Goal: Task Accomplishment & Management: Complete application form

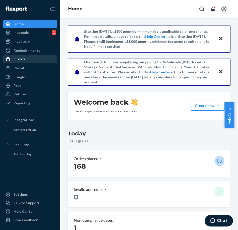
click at [19, 61] on div "Orders" at bounding box center [20, 59] width 12 height 5
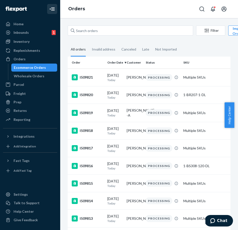
click at [52, 9] on icon "Close Navigation" at bounding box center [52, 9] width 6 height 6
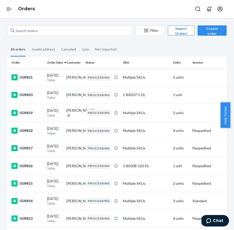
click at [209, 29] on div "Create order" at bounding box center [211, 33] width 21 height 15
click at [203, 46] on button "Ecommerce order" at bounding box center [223, 42] width 48 height 11
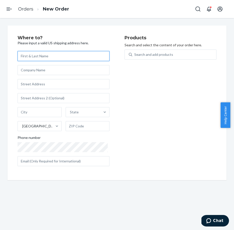
click at [50, 55] on input "text" at bounding box center [64, 56] width 92 height 10
paste input "[PERSON_NAME]/makeup department"
type input "[PERSON_NAME]/makeup department"
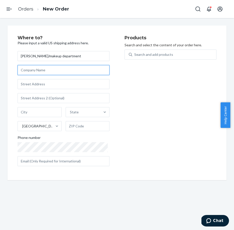
click at [54, 71] on input "text" at bounding box center [64, 70] width 92 height 10
click at [29, 72] on input "text" at bounding box center [64, 70] width 92 height 10
paste input "Disinherited"
type input "Disinherited"
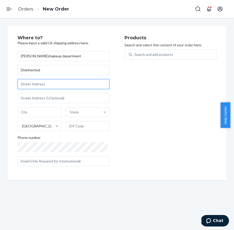
click at [46, 88] on input "text" at bounding box center [64, 84] width 92 height 10
paste input "[STREET_ADDRESS]"
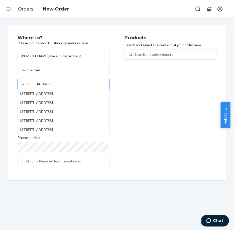
drag, startPoint x: 72, startPoint y: 82, endPoint x: 52, endPoint y: 83, distance: 20.5
click at [52, 83] on input "[STREET_ADDRESS]" at bounding box center [64, 84] width 92 height 10
type input "[STREET_ADDRESS]"
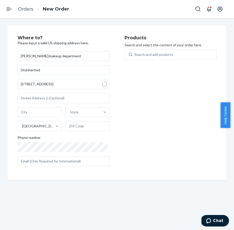
type input "5th floor"
type input "Brooklyn - [US_STATE]"
type input "11222"
type input "[STREET_ADDRESS]"
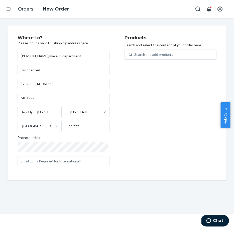
scroll to position [18, 0]
click at [161, 54] on div "Search and add products" at bounding box center [153, 54] width 39 height 5
click at [135, 54] on input "Search and add products" at bounding box center [134, 54] width 1 height 5
click at [161, 54] on div "Search and add products" at bounding box center [153, 54] width 39 height 5
click at [135, 54] on input "0 results available. Use Up and Down to choose options, press Enter to select t…" at bounding box center [134, 54] width 1 height 5
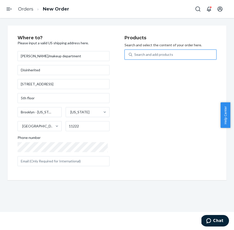
paste input "1-BS307-50"
type input "1-BS307-50"
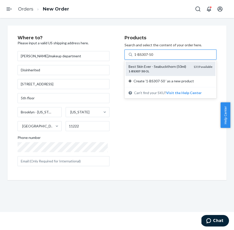
click at [151, 72] on div "1 - BS307 - 50 -DL" at bounding box center [158, 71] width 61 height 4
click at [151, 57] on input "1-BS307-50" at bounding box center [144, 54] width 20 height 5
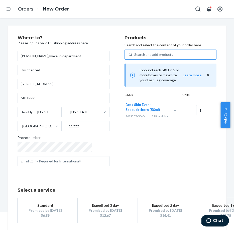
click at [134, 55] on div "Search and add products" at bounding box center [153, 54] width 39 height 5
click at [134, 55] on input "Search and add products" at bounding box center [134, 54] width 1 height 5
click at [134, 55] on div "Search and add products" at bounding box center [153, 54] width 39 height 5
click at [134, 55] on input "0 results available. Use Up and Down to choose options, press Enter to select t…" at bounding box center [134, 54] width 1 height 5
paste input "1-BS303-50"
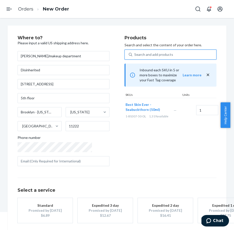
type input "1-BS303-50"
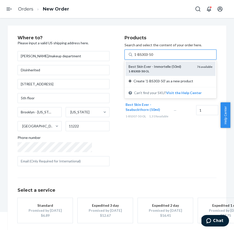
click at [128, 67] on div "Best Skin Ever - Immortelle (50ml)" at bounding box center [160, 66] width 64 height 5
click at [134, 57] on input "1-BS303-50" at bounding box center [143, 54] width 19 height 5
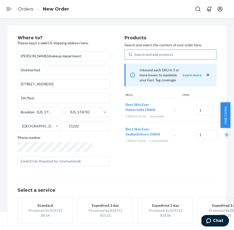
click at [132, 58] on div "Search and add products" at bounding box center [174, 54] width 84 height 9
click at [134, 57] on input "Search and add products" at bounding box center [134, 54] width 1 height 5
click at [132, 58] on div "Search and add products" at bounding box center [174, 54] width 84 height 9
click at [134, 57] on input "0 results available. Use Up and Down to choose options, press Enter to select t…" at bounding box center [134, 54] width 1 height 5
paste input "1-BS306-50"
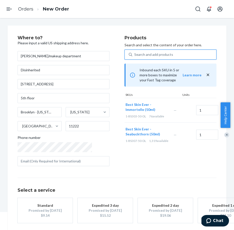
type input "1-BS306-50"
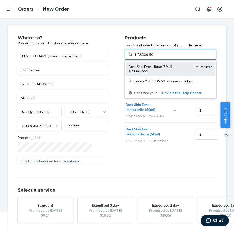
click at [128, 69] on div "1 - BS306 - 50 -DL" at bounding box center [159, 71] width 63 height 4
click at [134, 57] on input "1-BS306-50" at bounding box center [143, 54] width 19 height 5
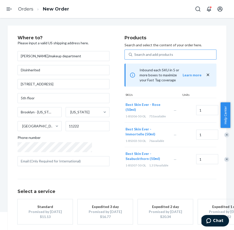
click at [140, 56] on div "Search and add products" at bounding box center [153, 54] width 39 height 5
click at [135, 56] on input "Search and add products" at bounding box center [134, 54] width 1 height 5
click at [140, 56] on div "Search and add products" at bounding box center [153, 54] width 39 height 5
click at [135, 56] on input "0 results available. Use Up and Down to choose options, press Enter to select t…" at bounding box center [134, 54] width 1 height 5
paste input "1-DC101-5"
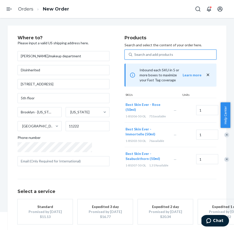
type input "1-DC101-5"
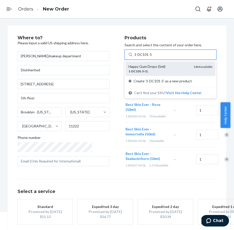
click at [139, 72] on div "1 - DC101 - 5 -DL" at bounding box center [158, 71] width 61 height 4
click at [139, 57] on input "1-DC101-5" at bounding box center [143, 54] width 18 height 5
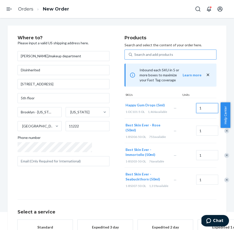
click at [196, 105] on input "1" at bounding box center [207, 108] width 22 height 10
type input "3"
click at [167, 110] on div "Happy Gum Drops (5ml) 1-DC101-5-DL 1,464 available — 3" at bounding box center [170, 108] width 92 height 21
click at [165, 56] on div "Search and add products" at bounding box center [174, 54] width 84 height 9
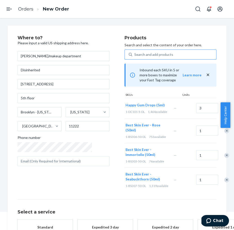
click at [135, 56] on input "Search and add products" at bounding box center [134, 54] width 1 height 5
click at [165, 56] on div "Search and add products" at bounding box center [174, 54] width 84 height 9
click at [135, 56] on input "Search and add products" at bounding box center [134, 54] width 1 height 5
paste input "1-BL102-5"
type input "1-BL102-5"
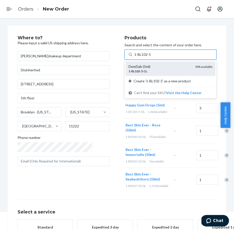
click at [160, 70] on div "1 - BL102 - 5 -DL" at bounding box center [159, 71] width 63 height 4
click at [152, 57] on input "1-BL102-5" at bounding box center [142, 54] width 17 height 5
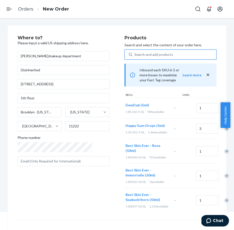
click at [134, 55] on div "Search and add products" at bounding box center [153, 54] width 39 height 5
click at [134, 55] on input "0 results available. Select is focused ,type to refine list, press Down to open…" at bounding box center [134, 54] width 1 height 5
click at [134, 55] on div "Search and add products" at bounding box center [153, 54] width 39 height 5
click at [134, 55] on input "0 results available. Select is focused ,type to refine list, press Down to open…" at bounding box center [134, 54] width 1 height 5
paste input "1-BL104-5"
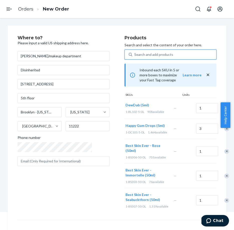
type input "1-BL104-5"
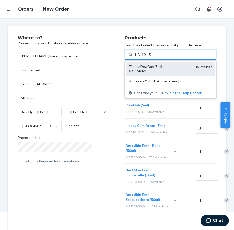
click at [164, 71] on div "1 - BL104 - 5 -DL" at bounding box center [159, 71] width 63 height 4
click at [152, 57] on input "1-BL104-5" at bounding box center [142, 54] width 17 height 5
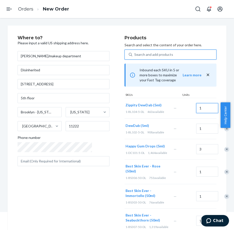
click at [196, 105] on input "1" at bounding box center [207, 108] width 22 height 10
type input "2"
click at [134, 53] on div "Search and add products" at bounding box center [153, 54] width 39 height 5
click at [134, 53] on input "Search and add products" at bounding box center [134, 54] width 1 height 5
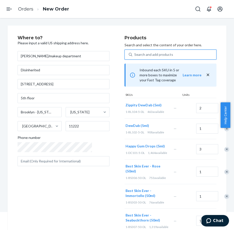
paste input "1-NM412-1"
type input "1-NM412-1"
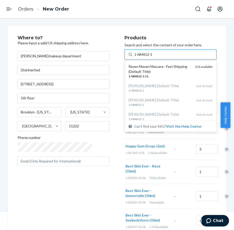
click at [155, 69] on div "Raven Maven Mascara - Fast Shipping (Default Title)" at bounding box center [159, 69] width 63 height 10
click at [153, 57] on input "1-NM412-1" at bounding box center [143, 54] width 19 height 5
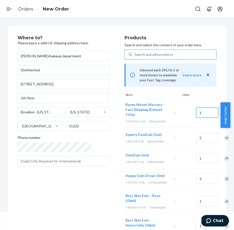
click at [196, 108] on input "1" at bounding box center [207, 113] width 22 height 10
paste input "222"
drag, startPoint x: 192, startPoint y: 107, endPoint x: 166, endPoint y: 107, distance: 26.3
click at [166, 107] on div "Raven Maven Mascara - Fast Shipping (Default Title) 1-NM412-1-DL 222 available …" at bounding box center [170, 113] width 92 height 30
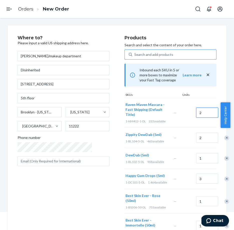
click at [196, 109] on input "2" at bounding box center [207, 113] width 22 height 10
type input "3"
click at [194, 98] on div "Raven Maven Mascara - Fast Shipping (Default Title) 1-NM412-1-DL 222 available …" at bounding box center [170, 113] width 92 height 30
click at [143, 58] on div "Search and add products" at bounding box center [174, 54] width 84 height 9
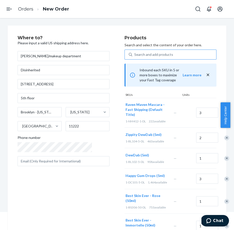
click at [135, 57] on input "Search and add products" at bounding box center [134, 54] width 1 height 5
click at [143, 58] on div "Search and add products" at bounding box center [174, 54] width 84 height 9
click at [135, 57] on input "0 results available. Use Up and Down to choose options, press Enter to select t…" at bounding box center [134, 54] width 1 height 5
paste input "1-NM503-1"
type input "1-NM503-1"
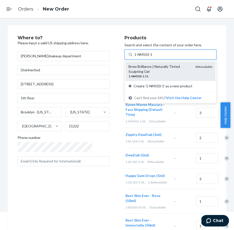
click at [161, 63] on div "Brow Brilliance | Naturally Tinted Sculpting Gel 1 - NM503 - 1 -DL 444 available" at bounding box center [170, 71] width 90 height 19
click at [153, 57] on input "1-NM503-1" at bounding box center [143, 54] width 19 height 5
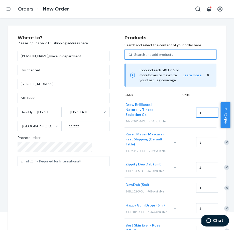
click at [196, 108] on input "1" at bounding box center [207, 113] width 22 height 10
type input "3"
click at [209, 95] on div at bounding box center [210, 95] width 13 height 1
click at [141, 55] on div "Search and add products" at bounding box center [153, 54] width 39 height 5
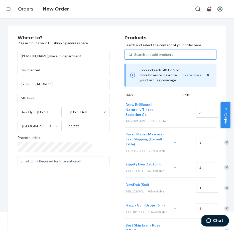
click at [135, 55] on input "Search and add products" at bounding box center [134, 54] width 1 height 5
click at [141, 55] on div "Search and add products" at bounding box center [153, 54] width 39 height 5
click at [135, 55] on input "0 results available. Use Up and Down to choose options, press Enter to select t…" at bounding box center [134, 54] width 1 height 5
paste input "1-SM108-30"
type input "1-SM108-30"
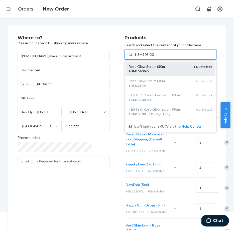
click at [142, 66] on div "Rose Glow Serum (30ml)" at bounding box center [158, 66] width 61 height 5
click at [142, 57] on input "1-SM108-30" at bounding box center [144, 54] width 20 height 5
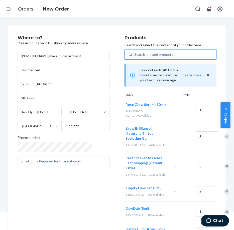
click at [132, 58] on div "Search and add products" at bounding box center [174, 54] width 84 height 9
click at [134, 57] on input "0 results available. Select is focused ,type to refine list, press Down to open…" at bounding box center [134, 54] width 1 height 5
paste input "1-SM110-30"
type input "1-SM110-30"
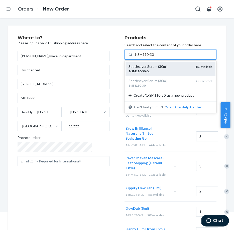
click at [129, 74] on div "Soothsayer Serum (30ml) 1 - SM110 - 30 -DL 482 available" at bounding box center [170, 69] width 90 height 14
click at [134, 57] on input "1-SM110-30" at bounding box center [144, 54] width 20 height 5
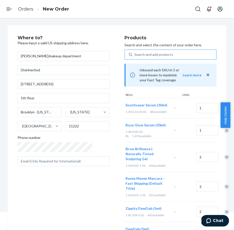
click at [134, 54] on div "Search and add products" at bounding box center [153, 54] width 39 height 5
click at [134, 54] on input "Search and add products" at bounding box center [134, 54] width 1 height 5
click at [134, 54] on div "Search and add products" at bounding box center [153, 54] width 39 height 5
click at [134, 54] on input "0 results available. Use Up and Down to choose options, press Enter to select t…" at bounding box center [134, 54] width 1 height 5
paste input "1-SM103-30"
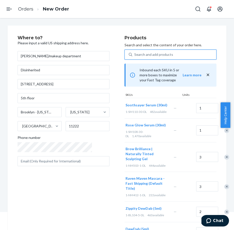
type input "1-SM103-30"
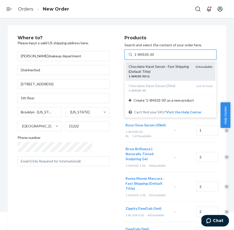
click at [134, 74] on div "1 - SM103 - 30 -DL" at bounding box center [159, 76] width 63 height 4
click at [134, 57] on input "1-SM103-30" at bounding box center [144, 54] width 20 height 5
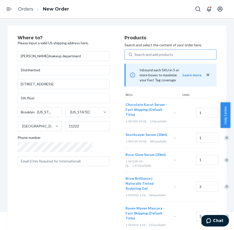
click at [148, 54] on div "Search and add products" at bounding box center [153, 54] width 39 height 5
click at [135, 54] on input "Search and add products" at bounding box center [134, 54] width 1 height 5
click at [148, 54] on div "Search and add products" at bounding box center [153, 54] width 39 height 5
click at [135, 54] on input "0 results available. Use Up and Down to choose options, press Enter to select t…" at bounding box center [134, 54] width 1 height 5
paste input "1-HS810-3"
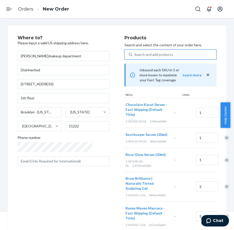
type input "1-HS810-3"
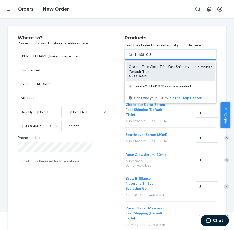
click at [163, 72] on div "Organic Face Cloth Trio - Fast Shipping (Default Title)" at bounding box center [159, 69] width 63 height 10
click at [152, 57] on input "1-HS810-3" at bounding box center [143, 54] width 18 height 5
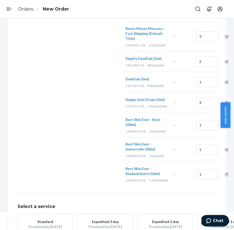
scroll to position [247, 0]
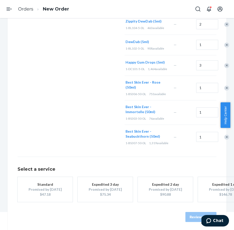
click at [45, 182] on div "Standard" at bounding box center [45, 184] width 40 height 5
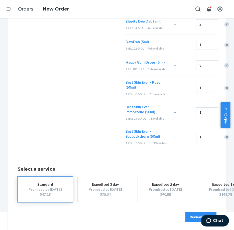
click at [196, 212] on button "Review Order" at bounding box center [200, 217] width 31 height 10
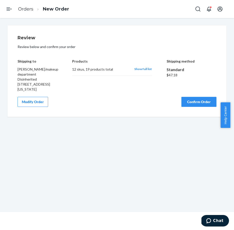
scroll to position [0, 0]
click at [185, 107] on button "Confirm Order" at bounding box center [198, 102] width 35 height 10
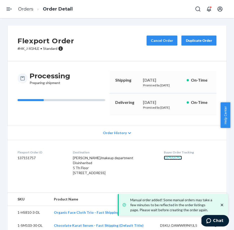
click at [171, 160] on link "137151757" at bounding box center [173, 158] width 18 height 4
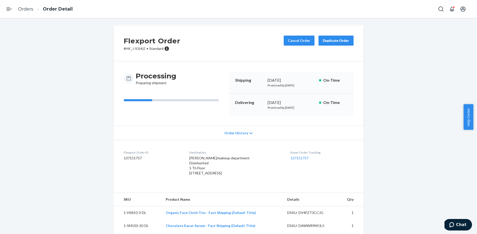
click at [135, 157] on dd "137151757" at bounding box center [153, 158] width 58 height 5
copy dd "137151757"
